Goal: Entertainment & Leisure: Consume media (video, audio)

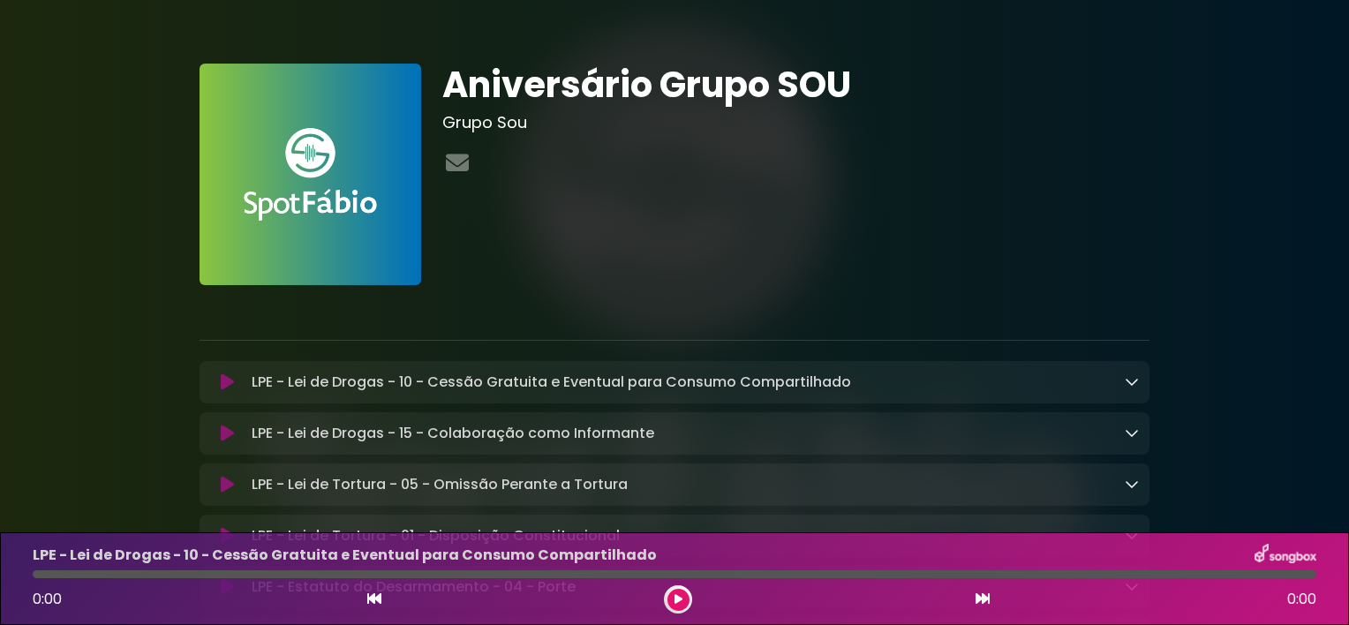
click at [678, 608] on button at bounding box center [678, 600] width 22 height 22
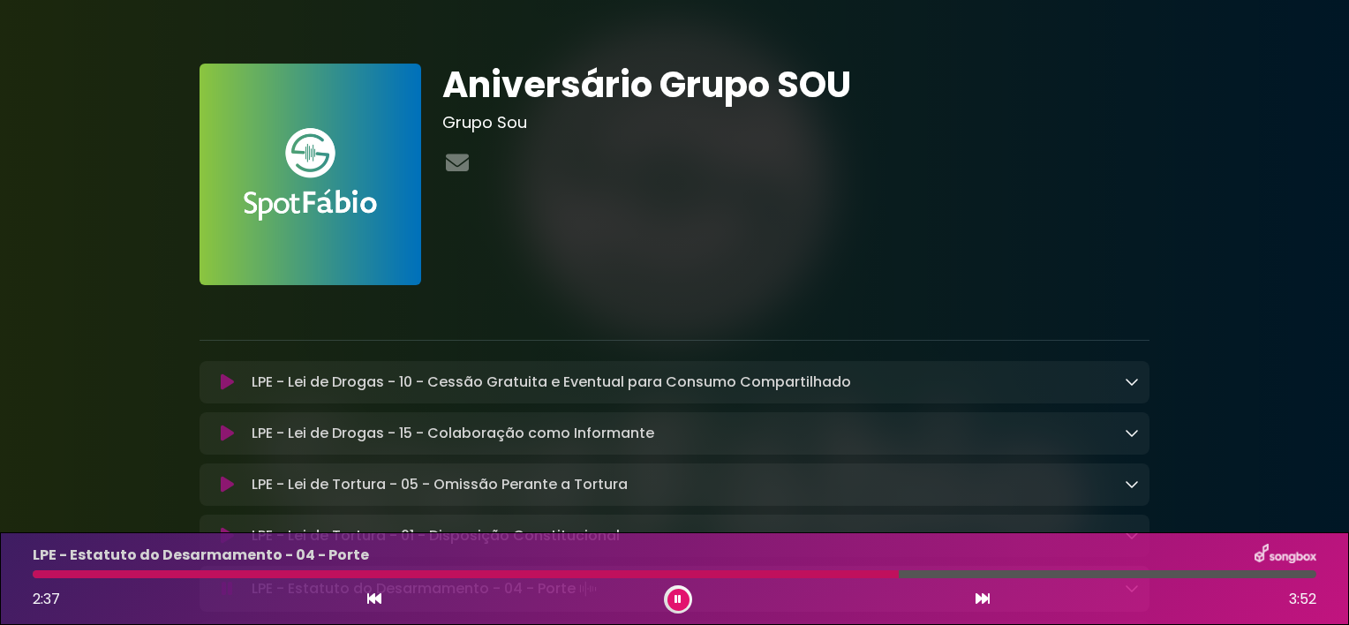
click at [606, 548] on div "LPE - Estatuto do Desarmamento - 04 - Porte" at bounding box center [674, 555] width 1304 height 23
click at [687, 590] on div at bounding box center [678, 599] width 28 height 28
click at [667, 603] on button at bounding box center [678, 600] width 22 height 22
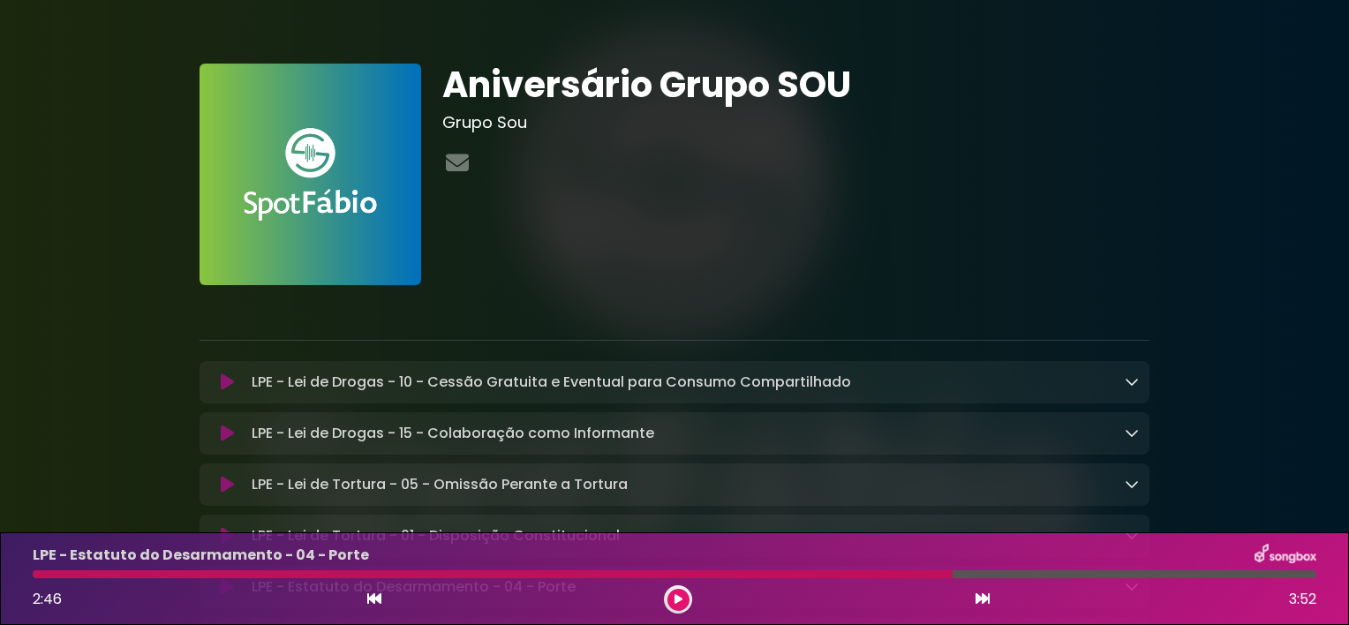
click at [779, 177] on div at bounding box center [795, 164] width 707 height 34
click at [1116, 229] on div "Aniversário Grupo SOU Grupo Sou" at bounding box center [796, 175] width 728 height 222
click at [671, 601] on button at bounding box center [678, 600] width 22 height 22
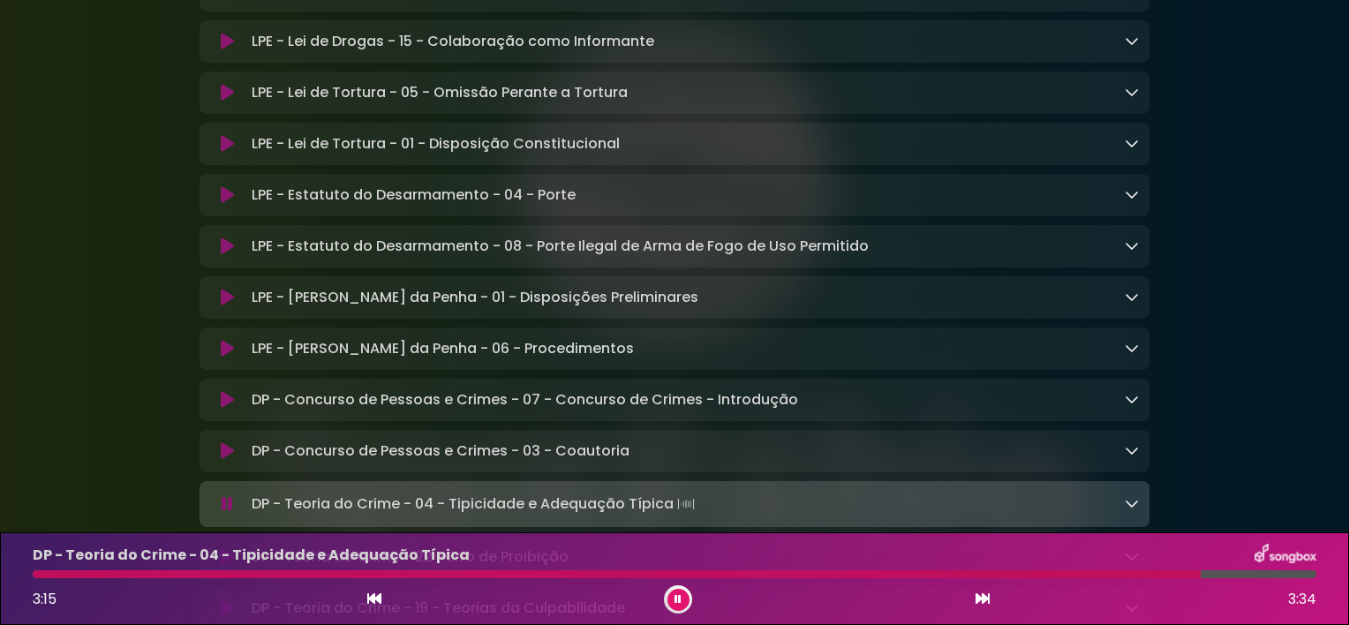
scroll to position [393, 0]
click at [643, 398] on p "DP - Concurso de Pessoas e Crimes - 07 - Concurso de Crimes - Introdução Loadin…" at bounding box center [525, 398] width 546 height 21
click at [281, 402] on p "DP - Concurso de Pessoas e Crimes - 07 - Concurso de Crimes - Introdução Loadin…" at bounding box center [525, 398] width 546 height 21
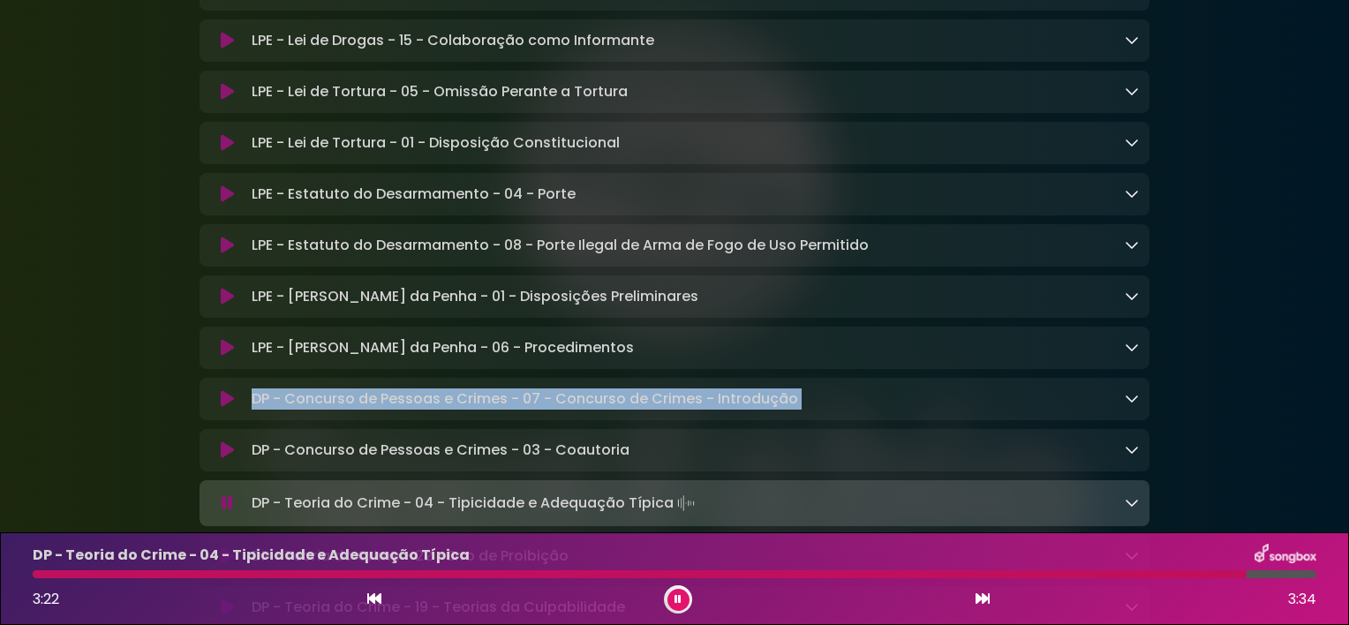
click at [281, 402] on p "DP - Concurso de Pessoas e Crimes - 07 - Concurso de Crimes - Introdução Loadin…" at bounding box center [525, 398] width 546 height 21
drag, startPoint x: 281, startPoint y: 402, endPoint x: 214, endPoint y: 402, distance: 67.1
click at [214, 402] on button at bounding box center [227, 399] width 34 height 18
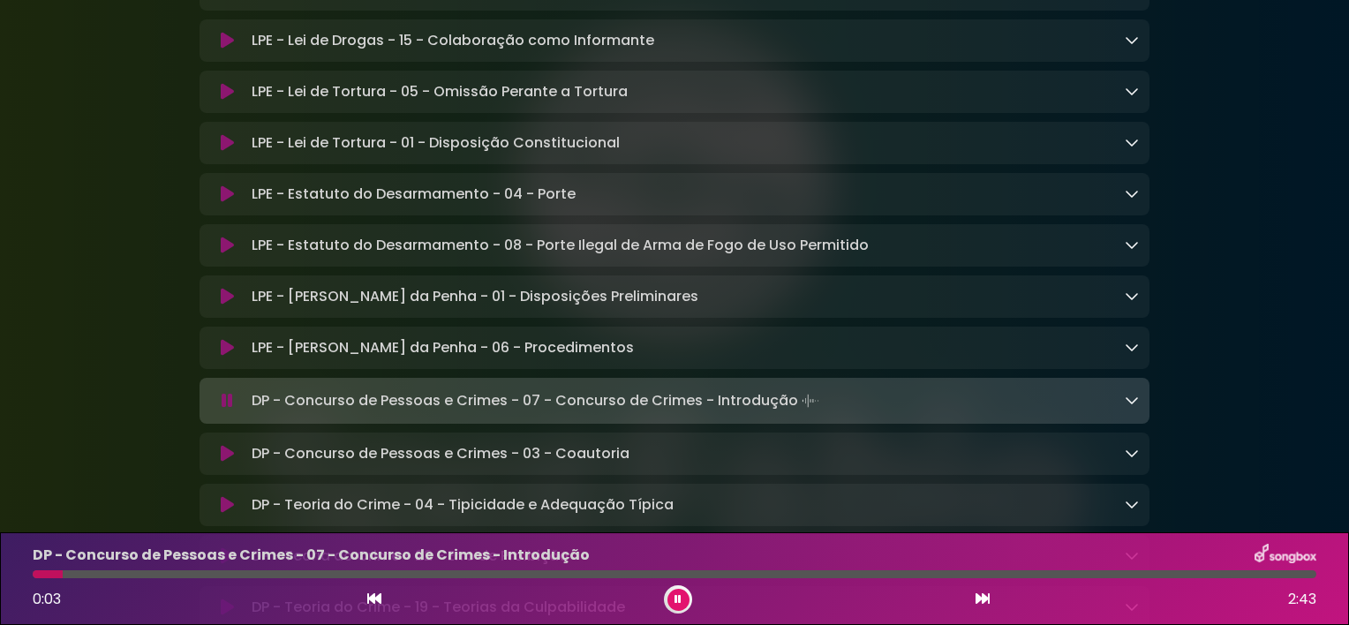
drag, startPoint x: 214, startPoint y: 402, endPoint x: 495, endPoint y: 291, distance: 302.4
click at [495, 291] on p "LPE - [PERSON_NAME] da Penha - 01 - Disposições Preliminares Loading Track..." at bounding box center [475, 296] width 447 height 21
click at [229, 297] on icon at bounding box center [227, 297] width 13 height 18
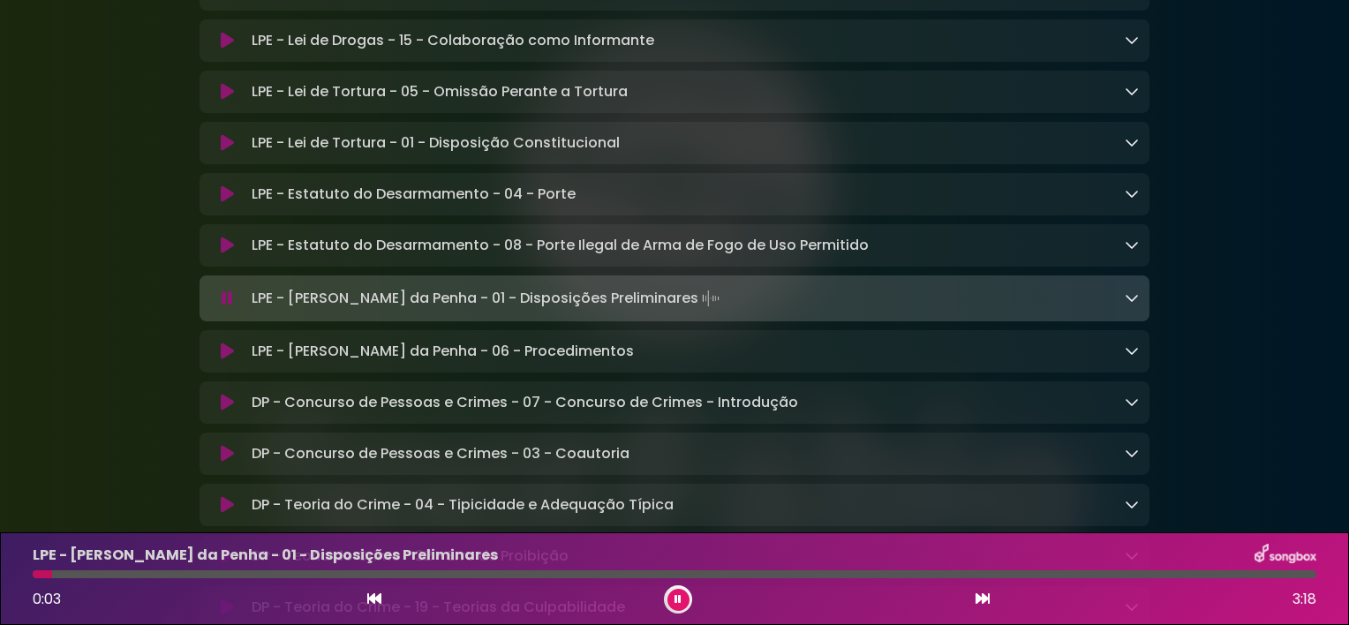
click at [227, 351] on icon at bounding box center [227, 351] width 13 height 18
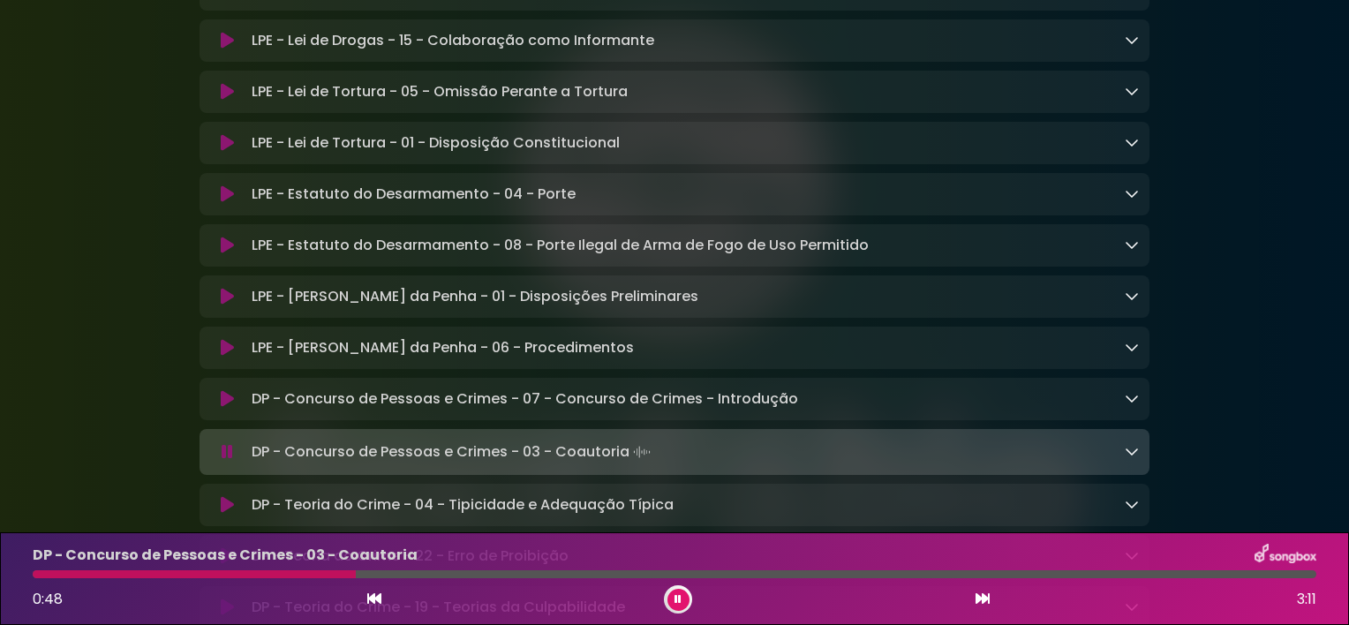
click at [672, 594] on button at bounding box center [678, 600] width 22 height 22
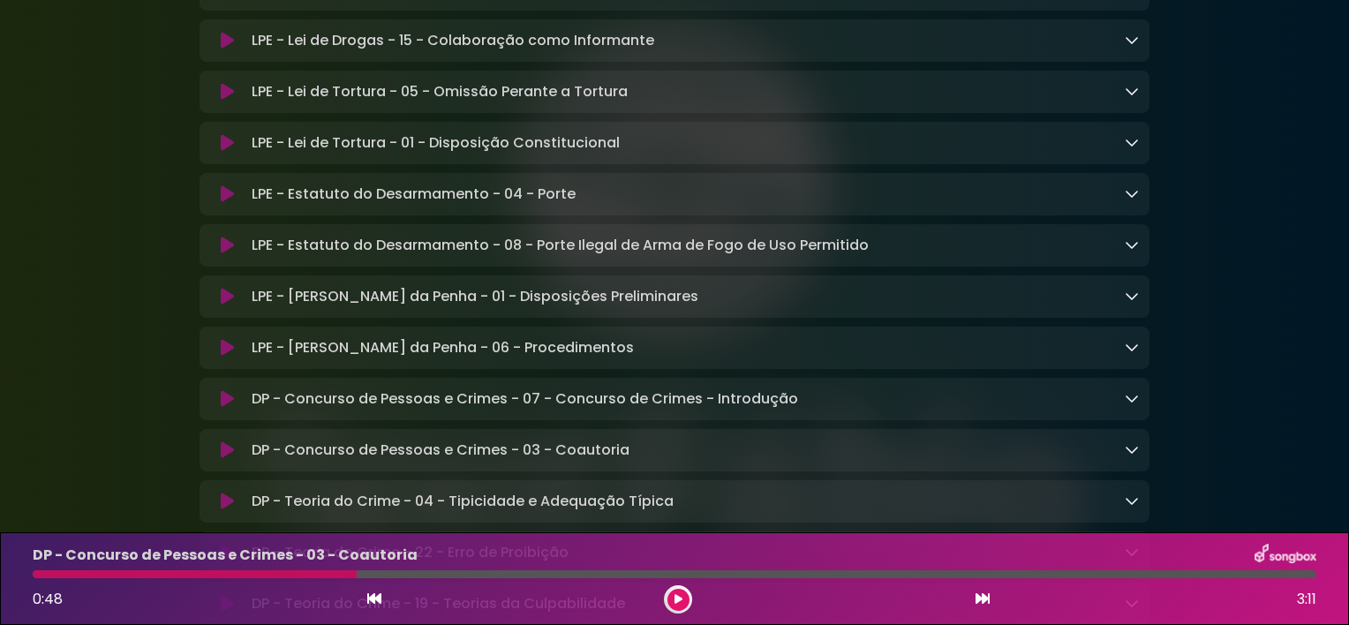
click at [674, 599] on icon at bounding box center [678, 599] width 8 height 11
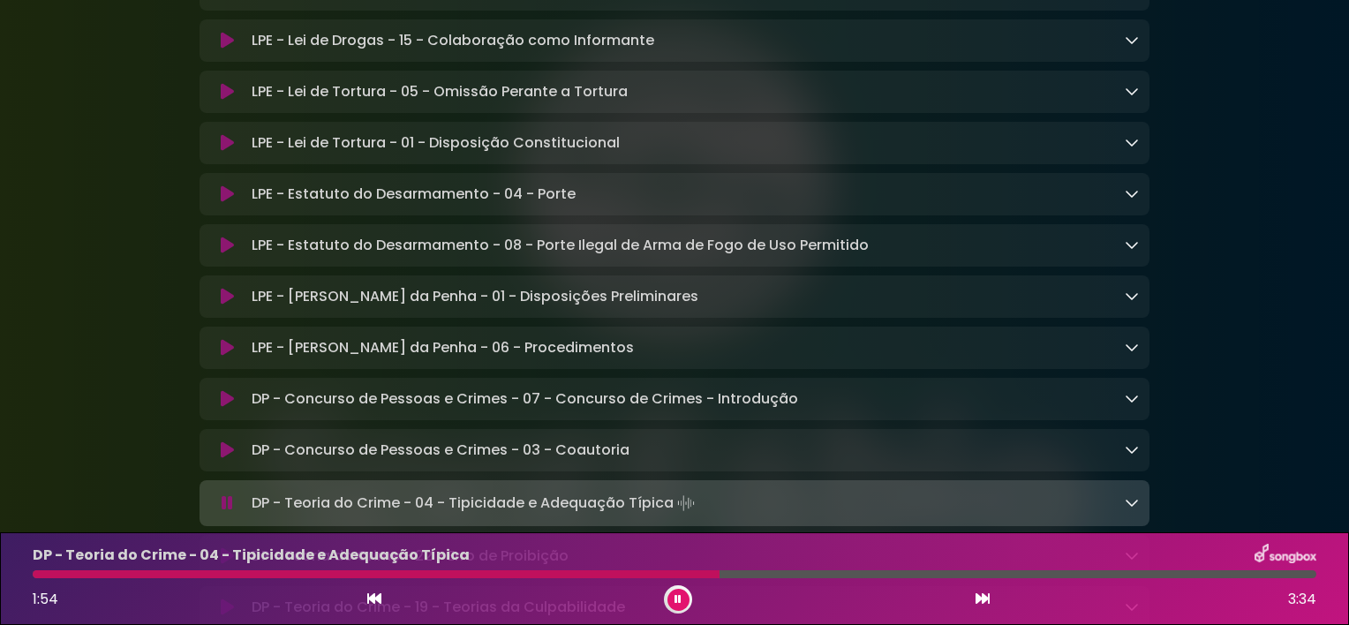
click at [897, 542] on div "DP - Teoria do Crime - 04 - Tipicidade e Adequação Típica 1:54 3:34" at bounding box center [674, 578] width 1349 height 93
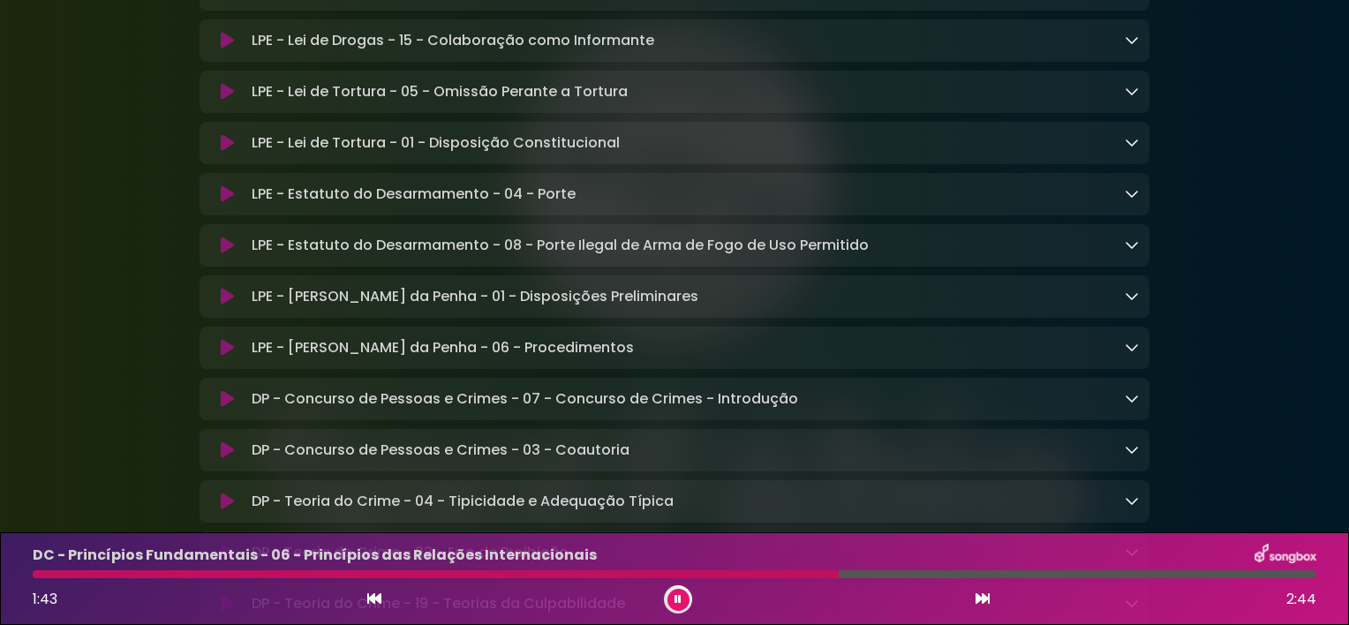
click at [673, 592] on button at bounding box center [678, 600] width 22 height 22
click at [660, 590] on div "1:43 2:44" at bounding box center [674, 599] width 1304 height 28
click at [677, 598] on icon at bounding box center [678, 599] width 8 height 11
